Goal: Transaction & Acquisition: Obtain resource

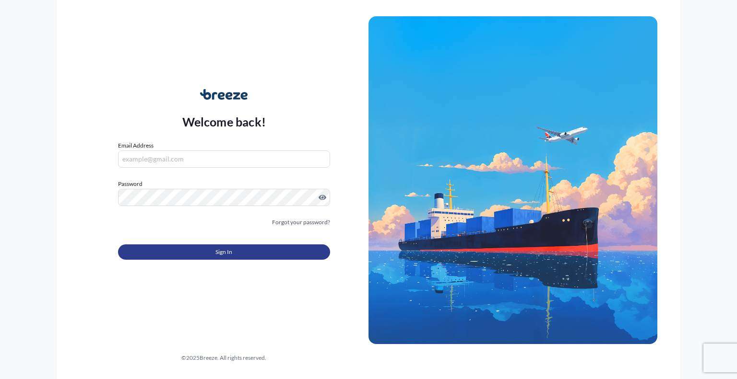
type input "[PERSON_NAME][EMAIL_ADDRESS][PERSON_NAME][DOMAIN_NAME]"
click at [232, 253] on button "Sign In" at bounding box center [224, 252] width 212 height 15
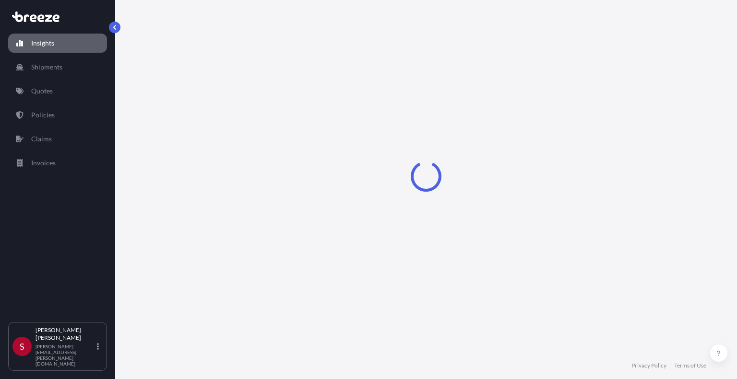
select select "2025"
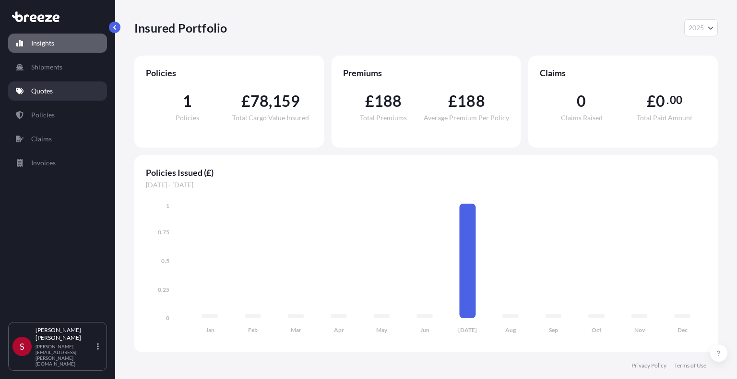
click at [41, 94] on p "Quotes" at bounding box center [42, 91] width 22 height 10
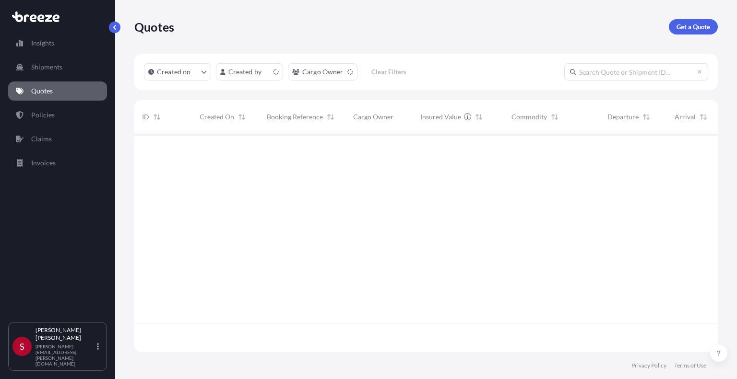
scroll to position [216, 575]
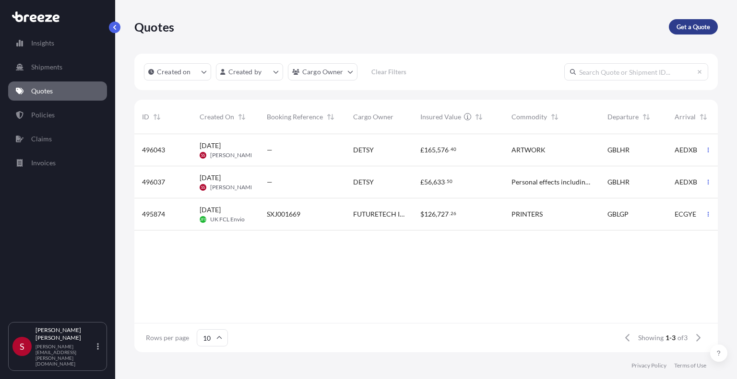
click at [700, 24] on p "Get a Quote" at bounding box center [693, 27] width 34 height 10
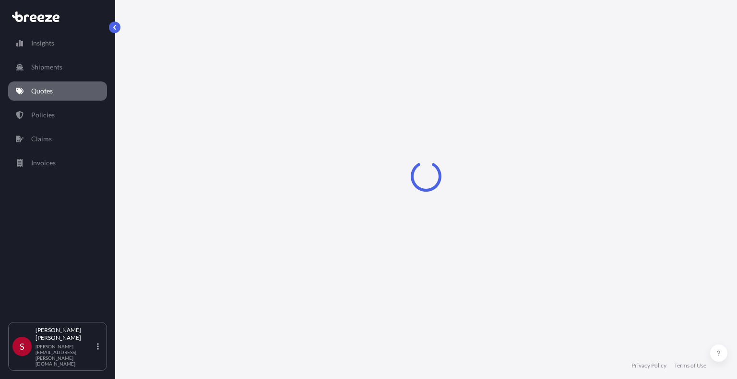
select select "Sea"
select select "1"
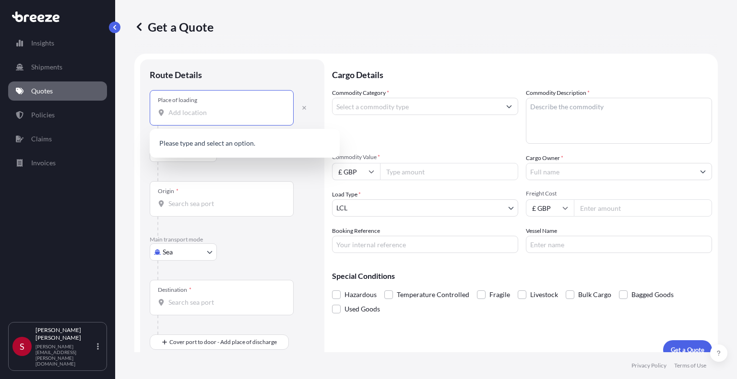
click at [211, 109] on input "Place of loading" at bounding box center [224, 113] width 113 height 10
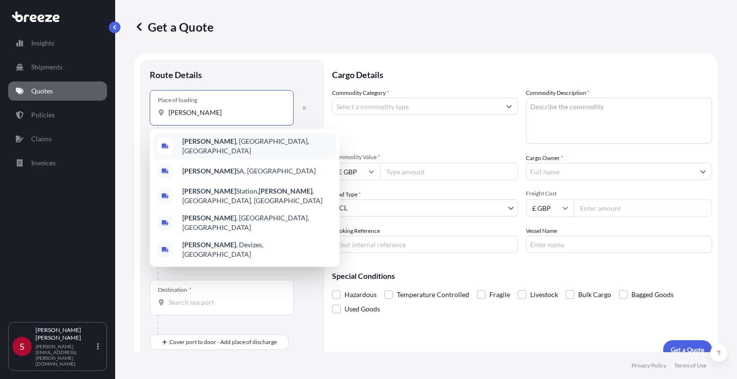
click at [191, 140] on b "[PERSON_NAME]" at bounding box center [209, 141] width 54 height 8
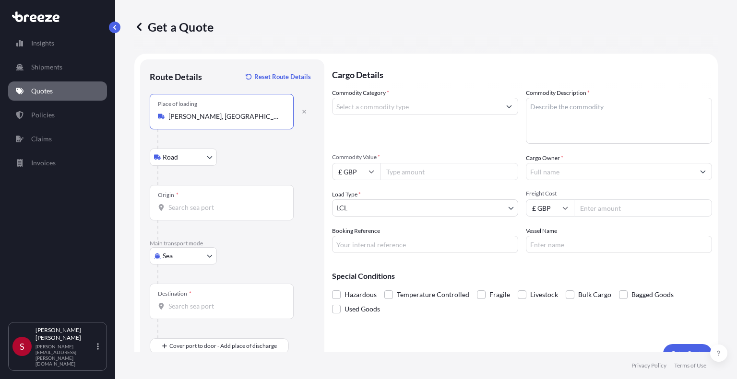
type input "[PERSON_NAME], [GEOGRAPHIC_DATA], [GEOGRAPHIC_DATA]"
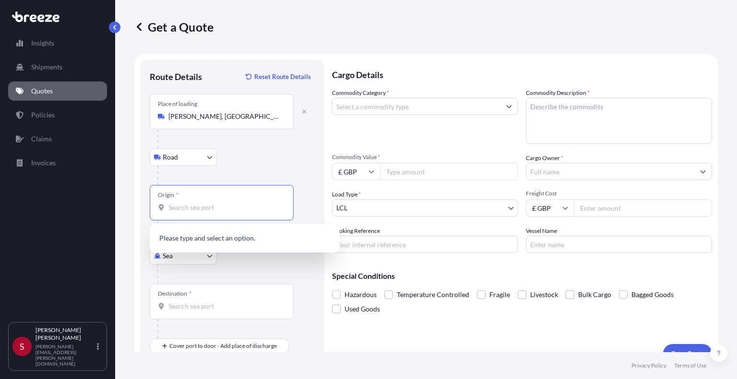
click at [202, 203] on input "Origin *" at bounding box center [224, 208] width 113 height 10
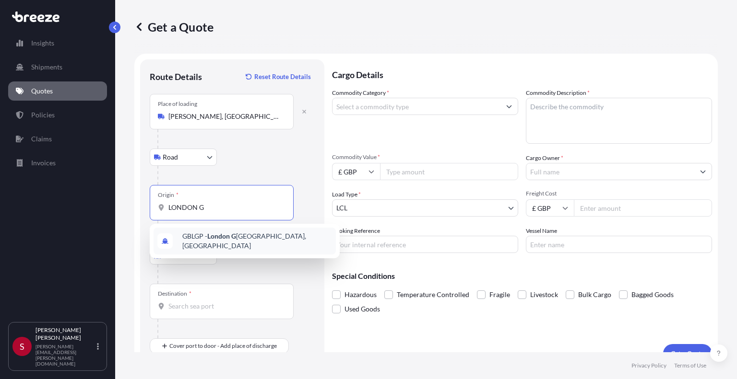
click at [268, 242] on span "GBLGP - [GEOGRAPHIC_DATA], [GEOGRAPHIC_DATA]" at bounding box center [257, 241] width 150 height 19
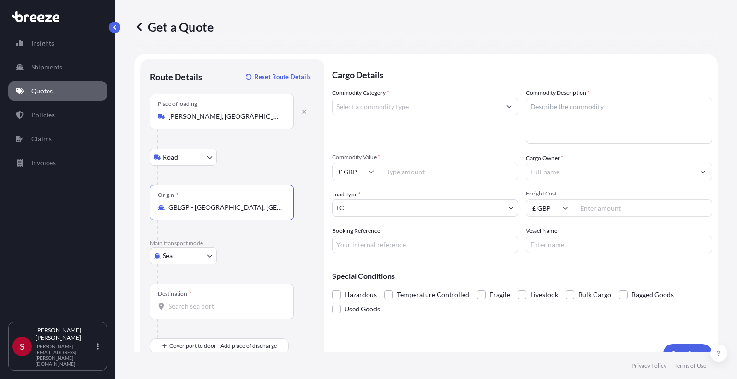
type input "GBLGP - [GEOGRAPHIC_DATA], [GEOGRAPHIC_DATA]"
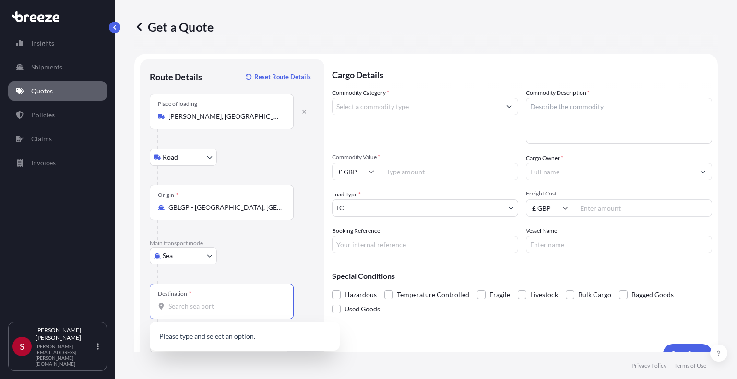
click at [227, 304] on input "Destination *" at bounding box center [224, 307] width 113 height 10
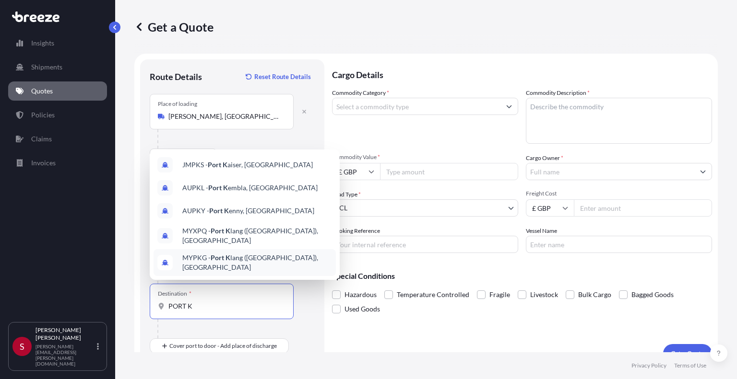
click at [299, 263] on span "MYPKG - Port K lang ([GEOGRAPHIC_DATA]), [GEOGRAPHIC_DATA]" at bounding box center [257, 262] width 150 height 19
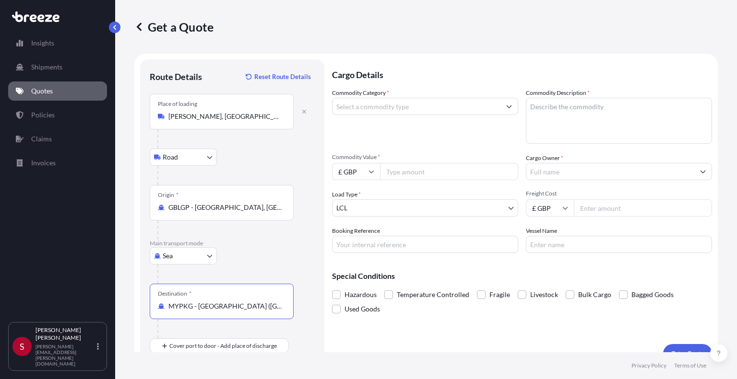
type input "MYPKG - [GEOGRAPHIC_DATA] ([GEOGRAPHIC_DATA]), [GEOGRAPHIC_DATA]"
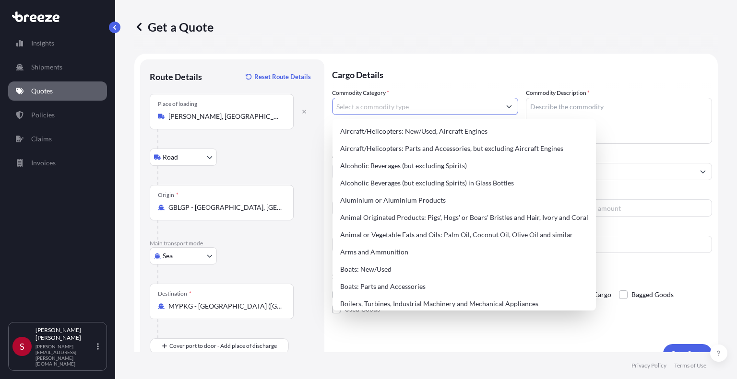
click at [410, 110] on input "Commodity Category *" at bounding box center [416, 106] width 168 height 17
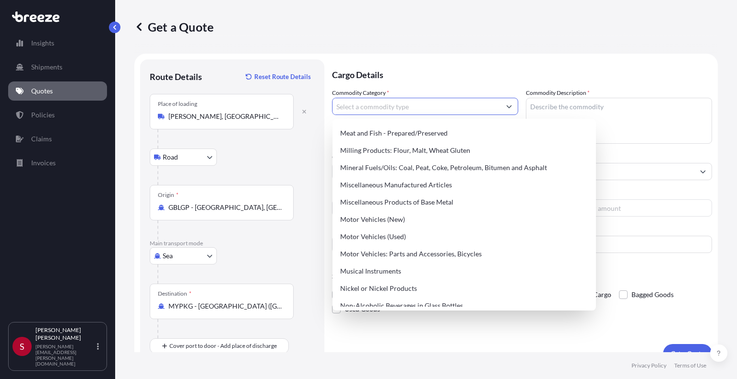
scroll to position [1287, 0]
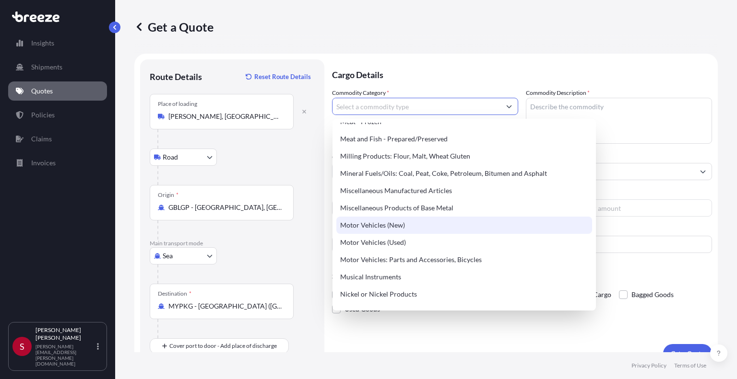
click at [381, 222] on div "Motor Vehicles (New)" at bounding box center [464, 225] width 256 height 17
type input "Motor Vehicles (New)"
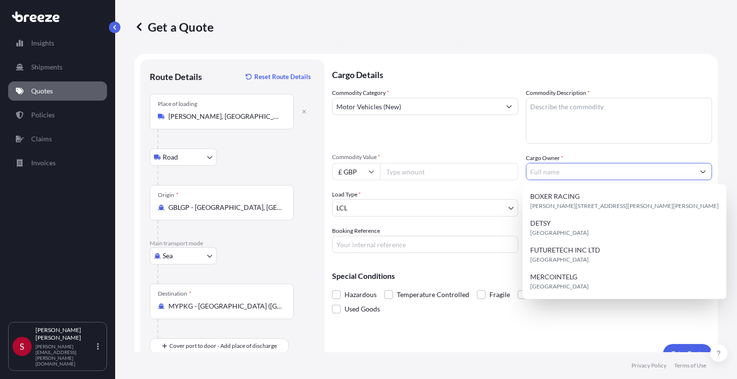
click at [700, 174] on icon "Show suggestions" at bounding box center [703, 172] width 6 height 6
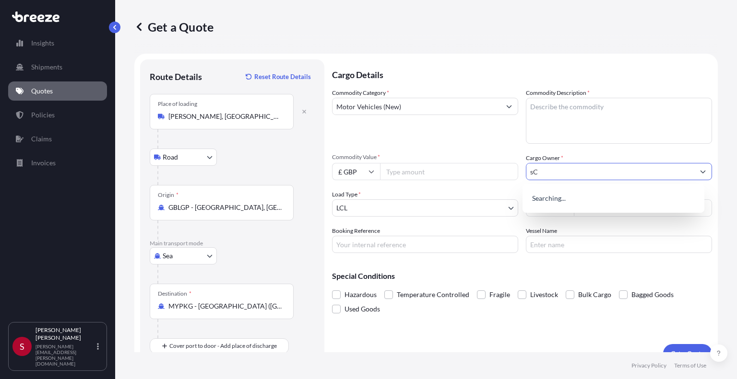
type input "s"
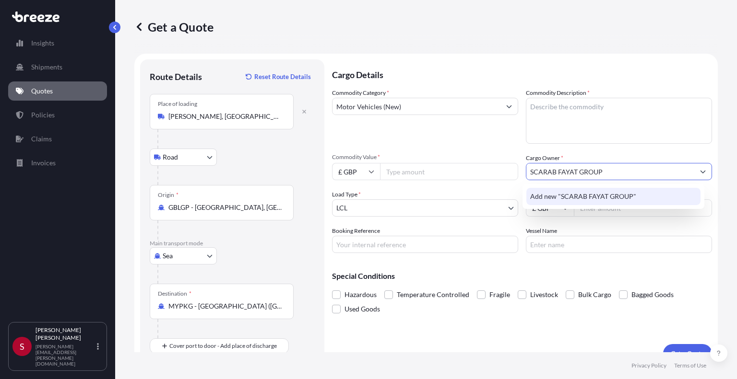
type input "SCARAB FAYAT GROUP"
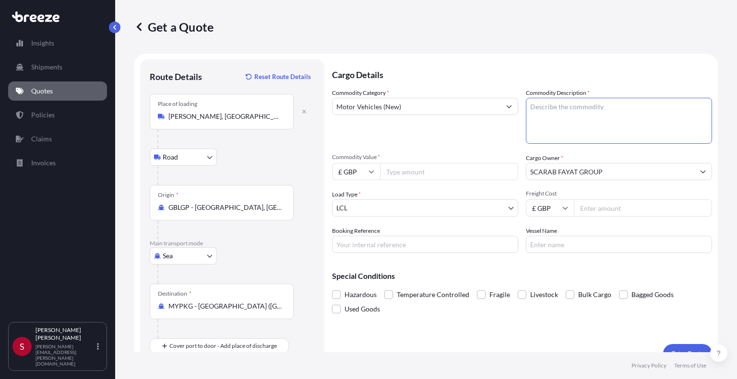
click at [577, 113] on textarea "Commodity Description *" at bounding box center [619, 121] width 186 height 46
type textarea "NEW ROAD SWEEPER ON 20' FLAT RACK"
click at [447, 172] on input "Commodity Value *" at bounding box center [449, 171] width 138 height 17
click at [386, 211] on body "Insights Shipments Quotes Policies Claims Invoices S [PERSON_NAME] [PERSON_NAME…" at bounding box center [368, 189] width 737 height 379
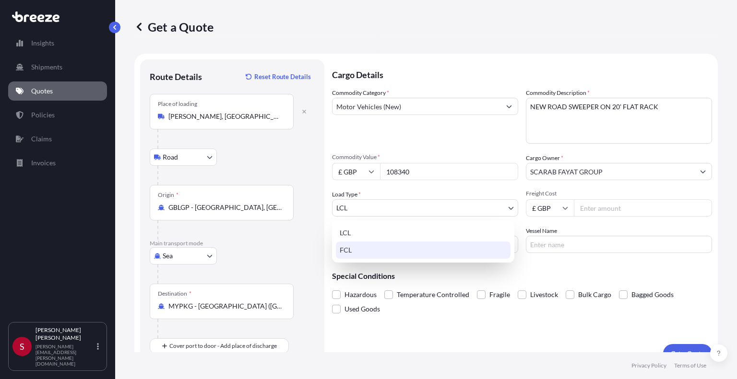
click at [347, 249] on div "FCL" at bounding box center [423, 250] width 175 height 17
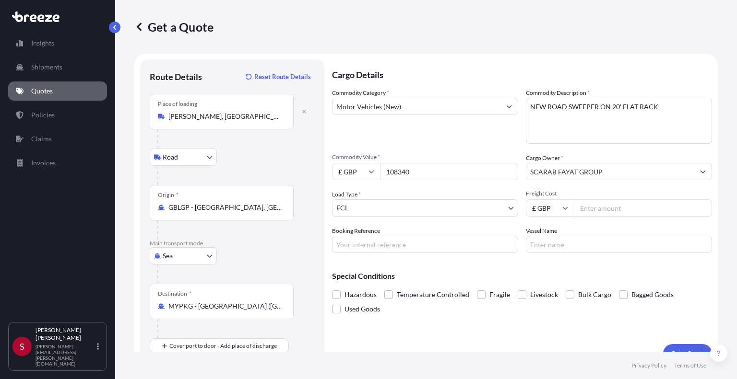
click at [415, 166] on input "108340" at bounding box center [449, 171] width 138 height 17
type input "1"
type input "105191.00"
type input "2550"
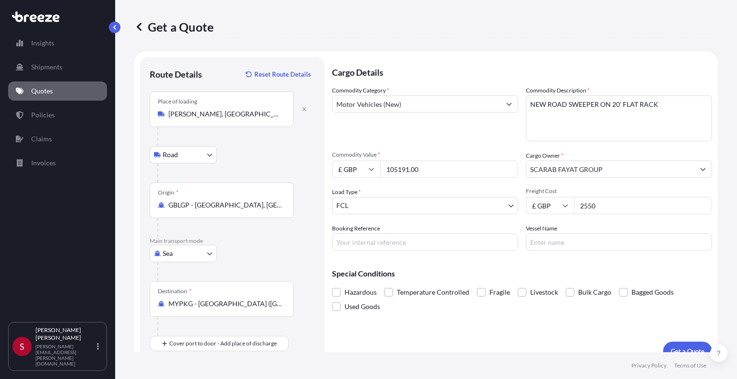
scroll to position [16, 0]
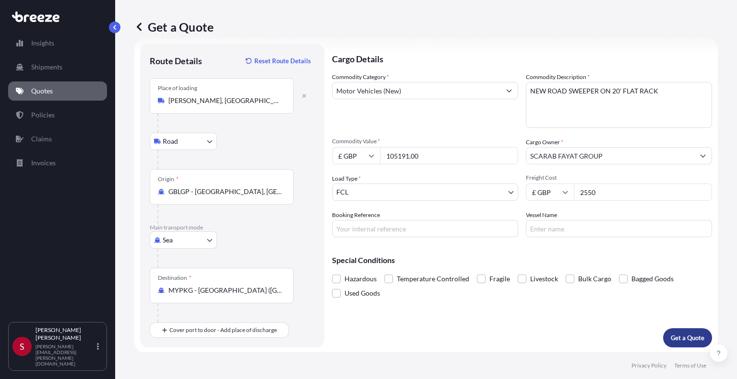
click at [682, 337] on p "Get a Quote" at bounding box center [687, 338] width 34 height 10
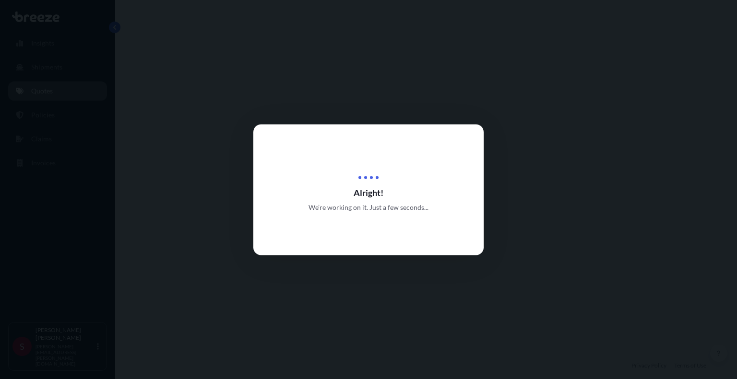
select select "Road"
select select "Sea"
select select "2"
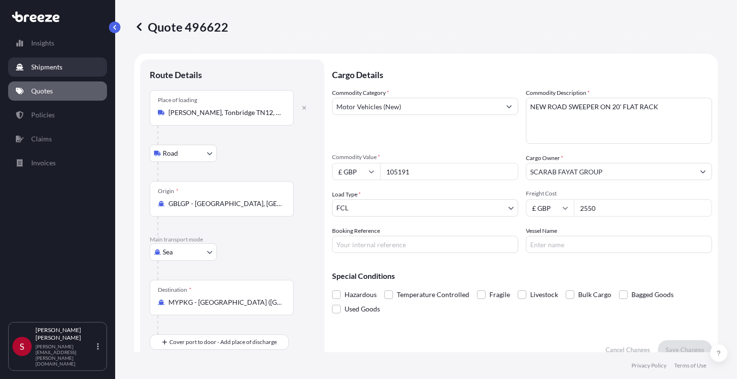
click at [47, 72] on link "Shipments" at bounding box center [57, 67] width 99 height 19
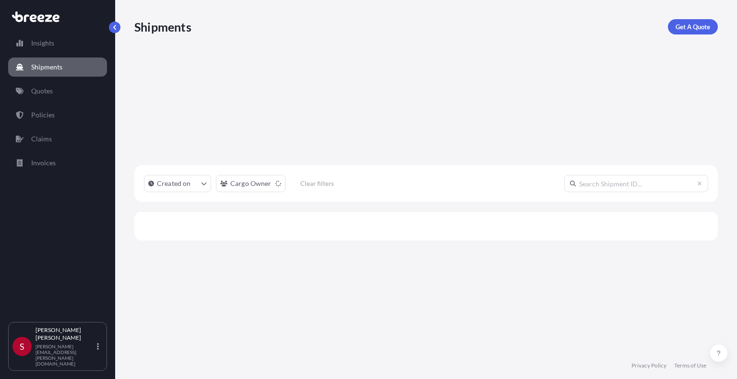
scroll to position [246, 575]
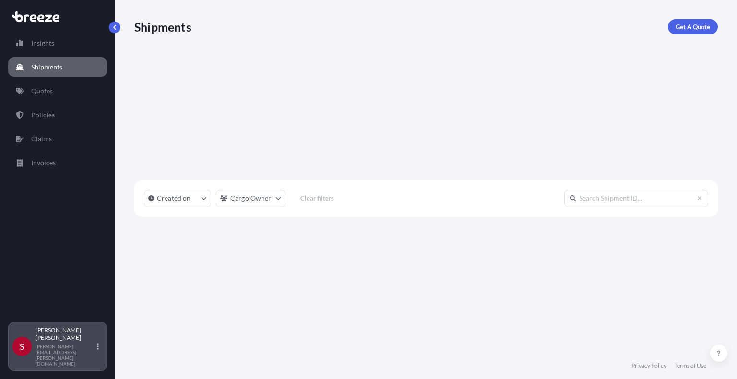
click at [74, 358] on div "[PERSON_NAME] [PERSON_NAME][EMAIL_ADDRESS][PERSON_NAME][DOMAIN_NAME]" at bounding box center [68, 347] width 67 height 40
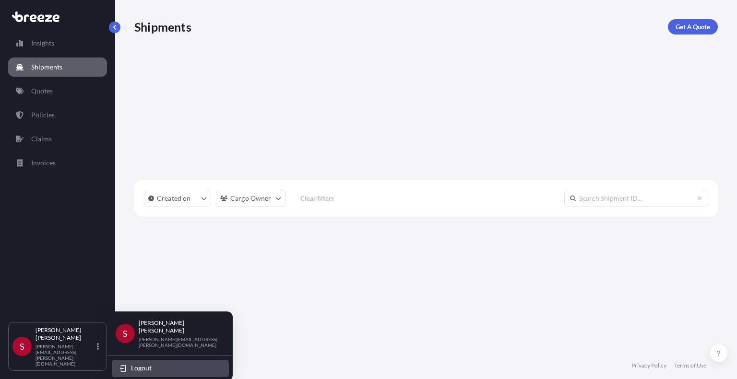
click at [145, 363] on span "Logout" at bounding box center [141, 368] width 21 height 10
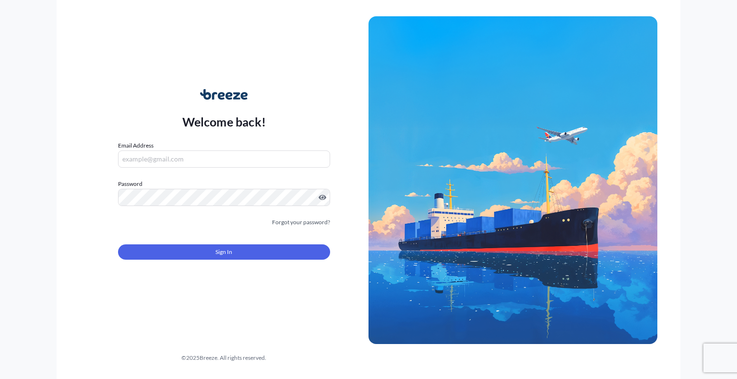
type input "[PERSON_NAME][EMAIL_ADDRESS][PERSON_NAME][DOMAIN_NAME]"
